Goal: Navigation & Orientation: Find specific page/section

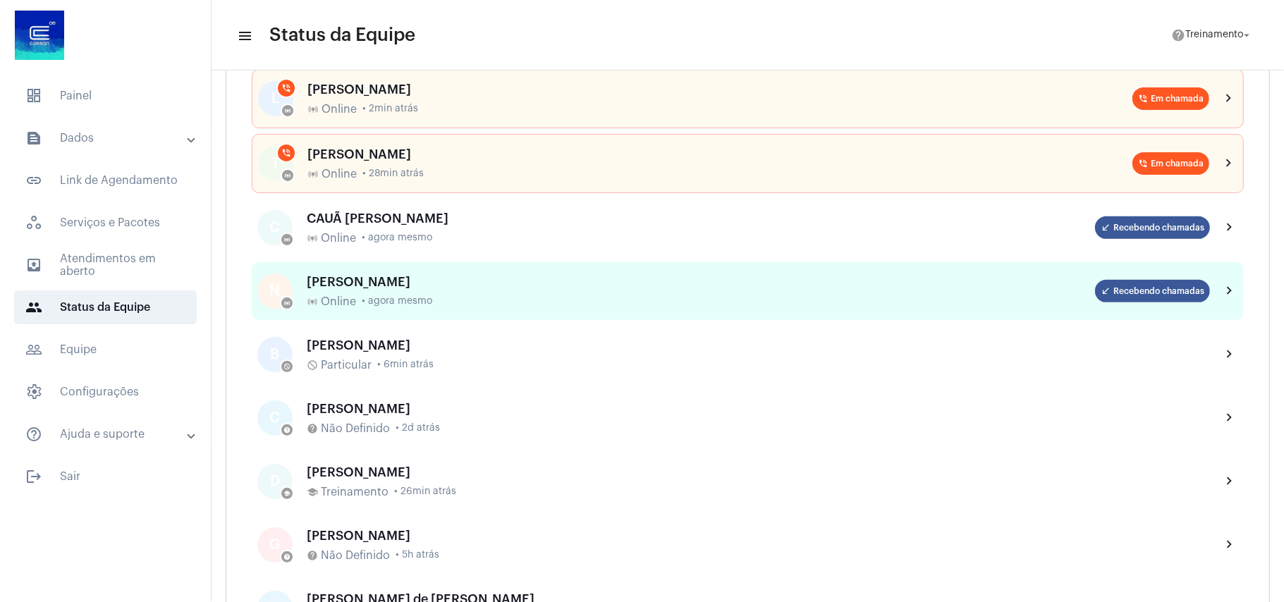
scroll to position [188, 0]
